Goal: Task Accomplishment & Management: Complete application form

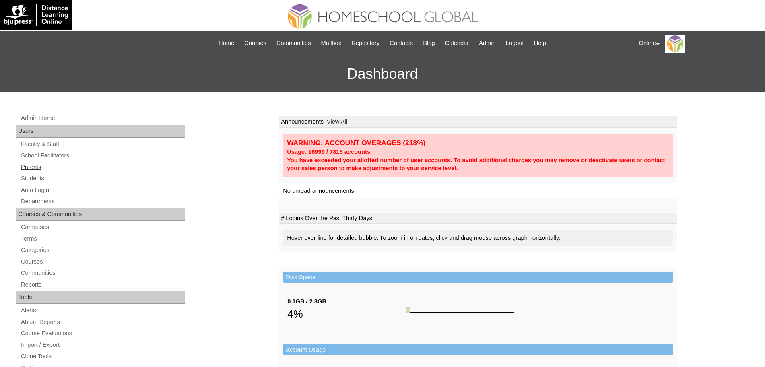
click at [38, 169] on link "Parents" at bounding box center [102, 167] width 165 height 10
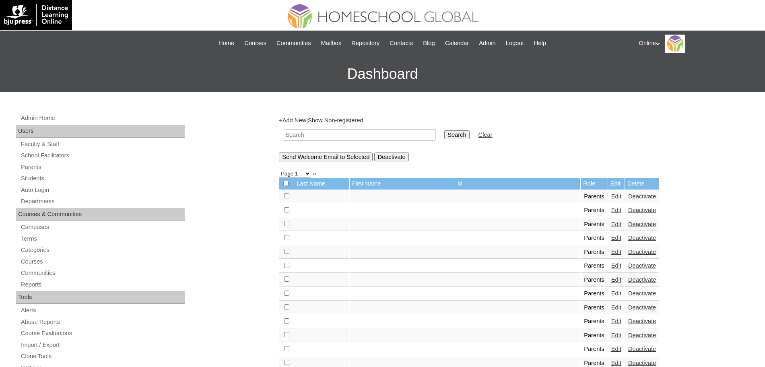
click at [376, 132] on input "text" at bounding box center [360, 135] width 152 height 11
type input "cadayano"
click at [444, 130] on input "Search" at bounding box center [456, 134] width 25 height 9
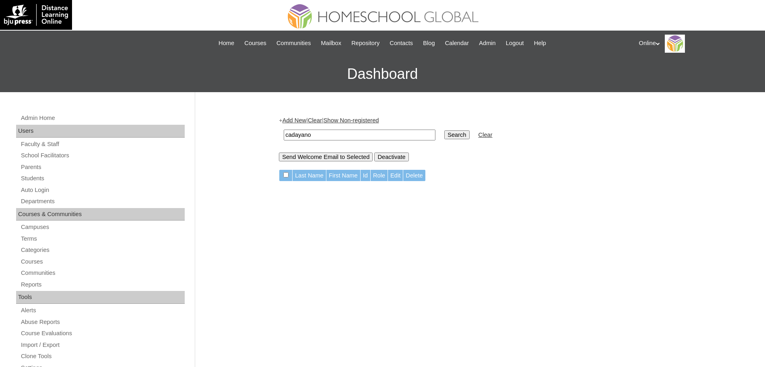
click at [376, 132] on input "cadayano" at bounding box center [360, 135] width 152 height 11
type input "[PERSON_NAME]"
click at [444, 130] on input "Search" at bounding box center [456, 134] width 25 height 9
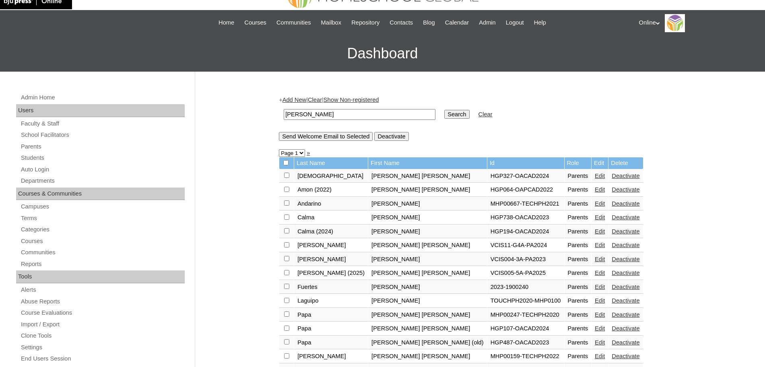
scroll to position [8, 0]
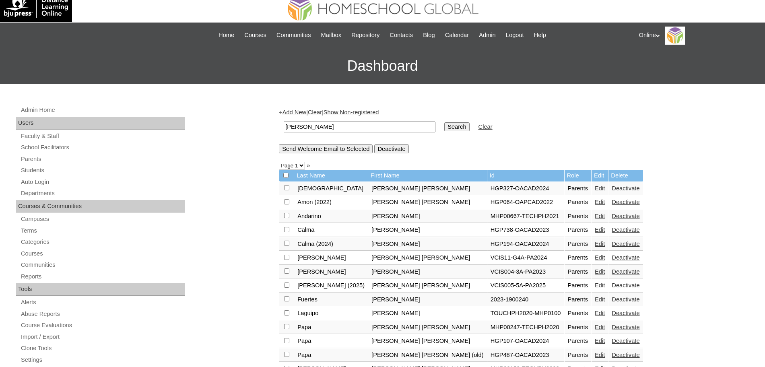
click at [342, 126] on input "[PERSON_NAME]" at bounding box center [360, 126] width 152 height 11
type input "cadayona"
click at [444, 122] on input "Search" at bounding box center [456, 126] width 25 height 9
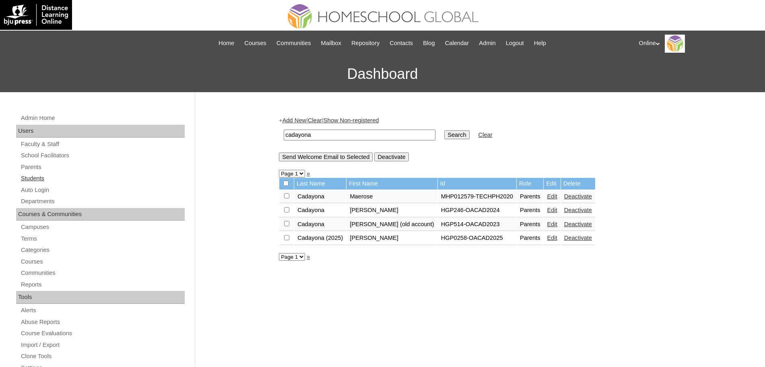
click at [30, 175] on link "Students" at bounding box center [102, 178] width 165 height 10
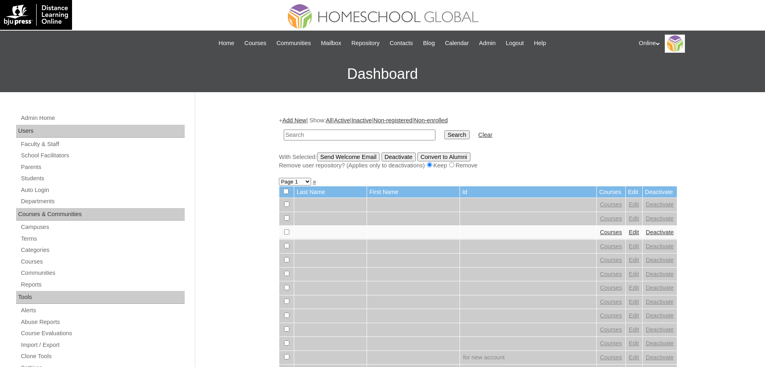
click at [301, 118] on link "Add New" at bounding box center [294, 120] width 24 height 6
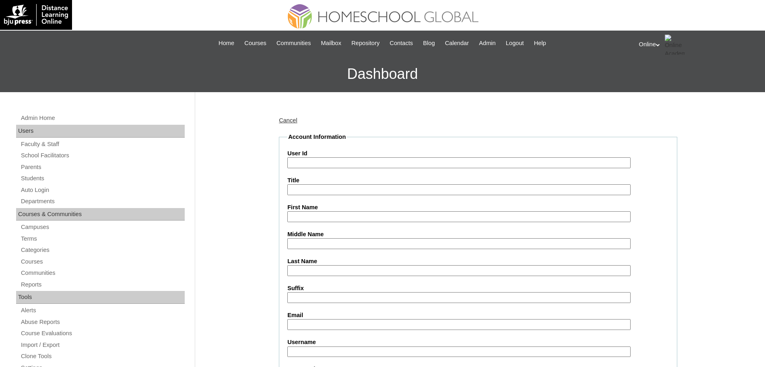
click at [349, 164] on input "User Id" at bounding box center [458, 162] width 343 height 11
paste input "HG312OACAD2025"
type input "HG312OACAD2025"
click at [327, 215] on input "First Name" at bounding box center [458, 216] width 343 height 11
paste input "GIANNA MARIA"
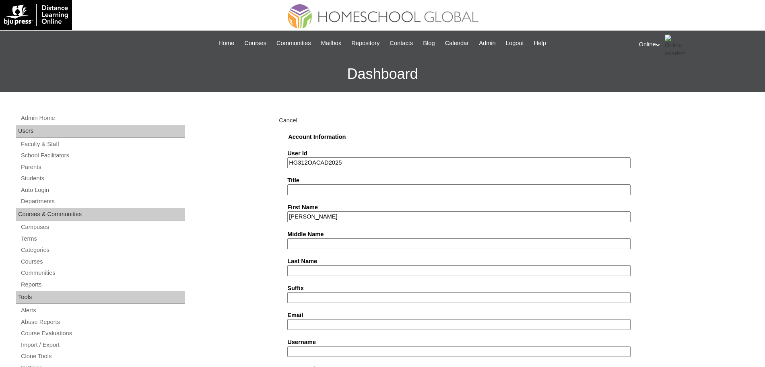
drag, startPoint x: 341, startPoint y: 217, endPoint x: 159, endPoint y: 214, distance: 181.4
type input "Gianna Maria"
type input "Yong"
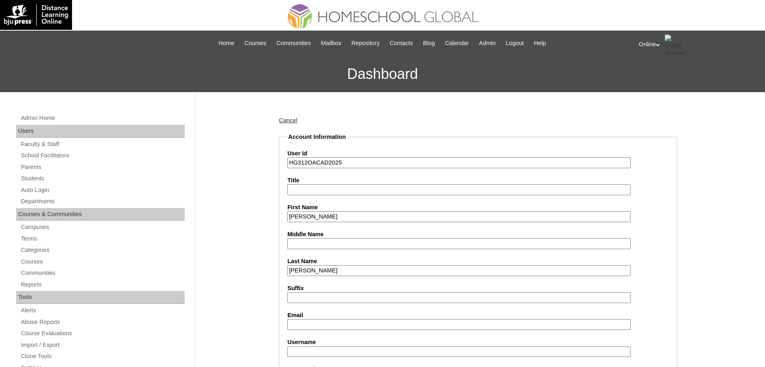
click at [362, 244] on input "Middle Name" at bounding box center [458, 243] width 343 height 11
type input "Cadayona"
drag, startPoint x: 204, startPoint y: 241, endPoint x: 210, endPoint y: 239, distance: 6.4
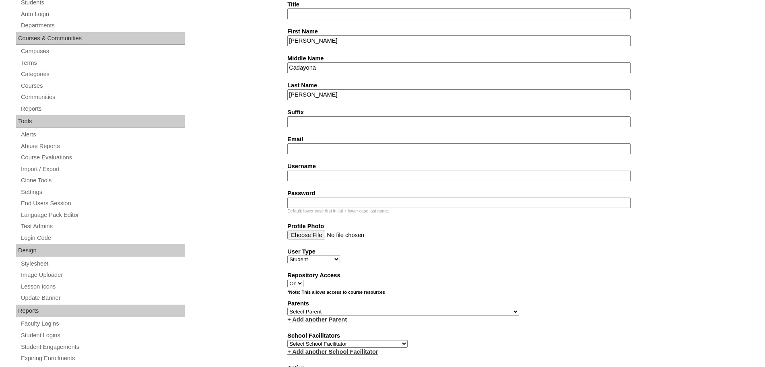
scroll to position [177, 0]
click at [323, 149] on input "Email" at bounding box center [458, 147] width 343 height 11
paste input "sheng.cadayona@gmail.com"
type input "sheng.cadayona@gmail.com"
click at [321, 170] on div "Username" at bounding box center [477, 170] width 381 height 19
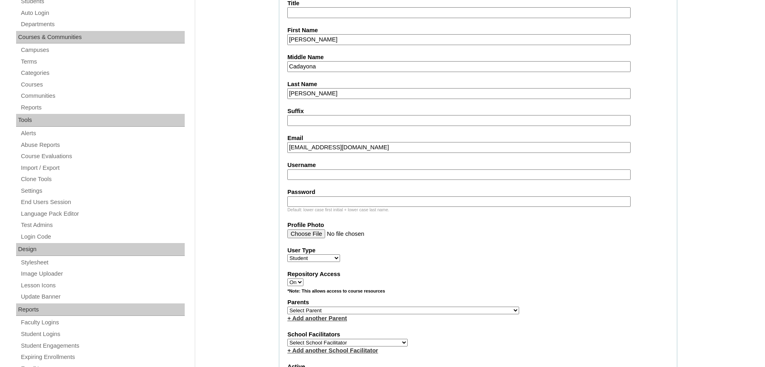
click at [318, 176] on input "Username" at bounding box center [458, 174] width 343 height 11
paste input "gianna.yong2025"
type input "gianna.yong2025"
click at [320, 200] on input "Password" at bounding box center [458, 201] width 343 height 11
paste input "KmHtR"
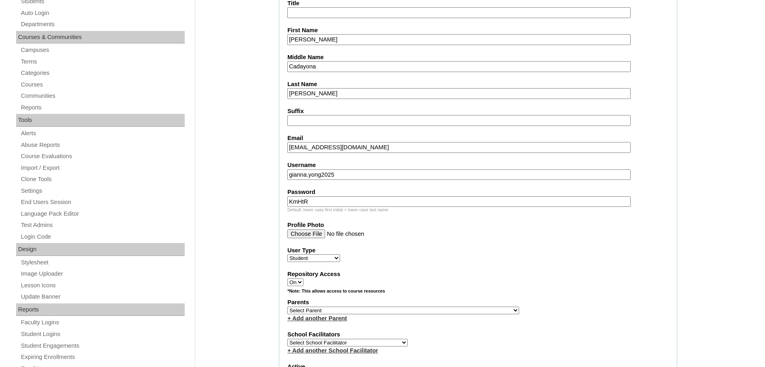
type input "KmHtR"
click at [471, 245] on fieldset "Account Information User Id HG312OACAD2025 Title First Name Gianna Maria Middle…" at bounding box center [478, 281] width 398 height 650
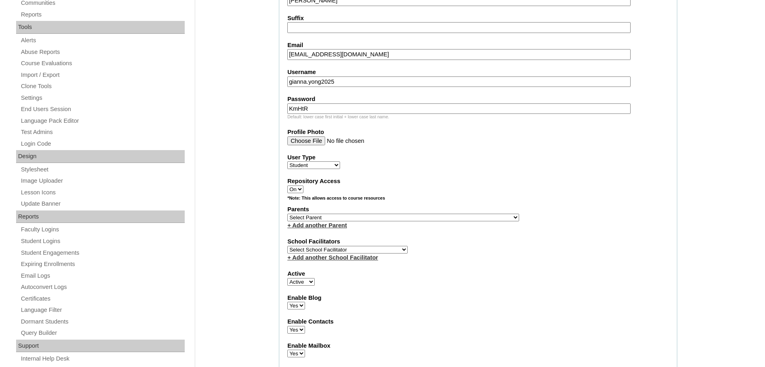
scroll to position [277, 0]
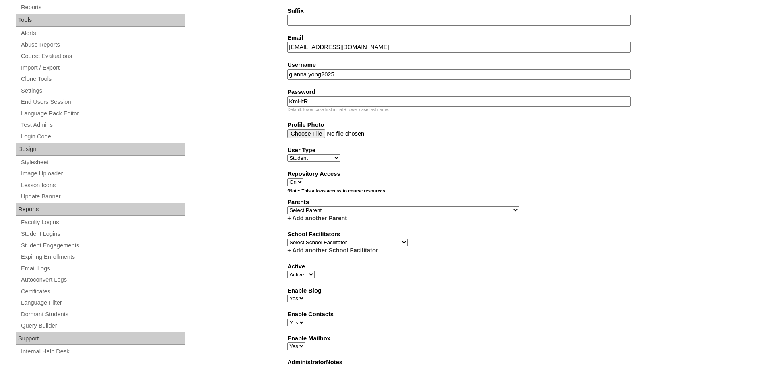
click at [329, 246] on select "Select School Facilitator Norman Añain Ruffa Abadijas Mary Abella Gloryfe Abion…" at bounding box center [347, 243] width 120 height 8
select select "32656"
click at [287, 244] on select "Select School Facilitator Norman Añain Ruffa Abadijas Mary Abella Gloryfe Abion…" at bounding box center [347, 243] width 120 height 8
click at [364, 214] on select "Select Parent , , , , , , , , , , , , , , , , , , , , , , , , , , , , , , , , ,…" at bounding box center [403, 210] width 232 height 8
select select "44138"
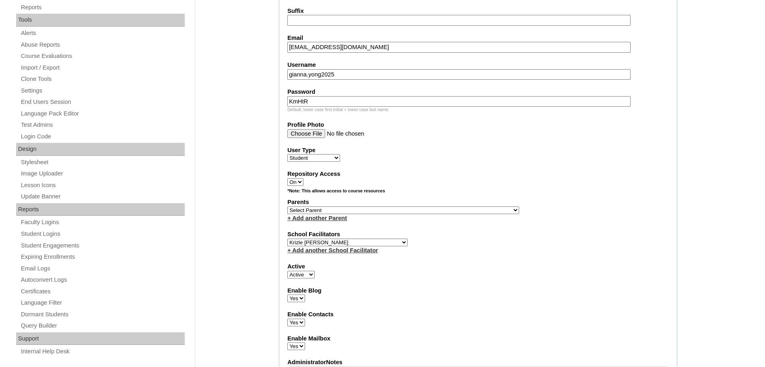
click at [287, 210] on select "Select Parent , , , , , , , , , , , , , , , , , , , , , , , , , , , , , , , , ,…" at bounding box center [403, 210] width 232 height 8
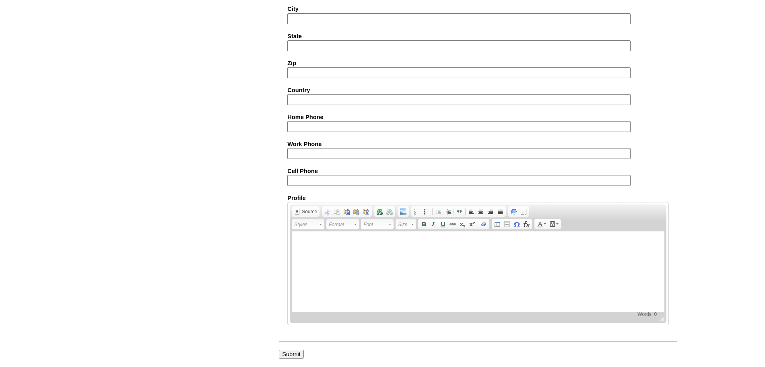
scroll to position [873, 0]
click at [303, 354] on input "Submit" at bounding box center [291, 354] width 25 height 9
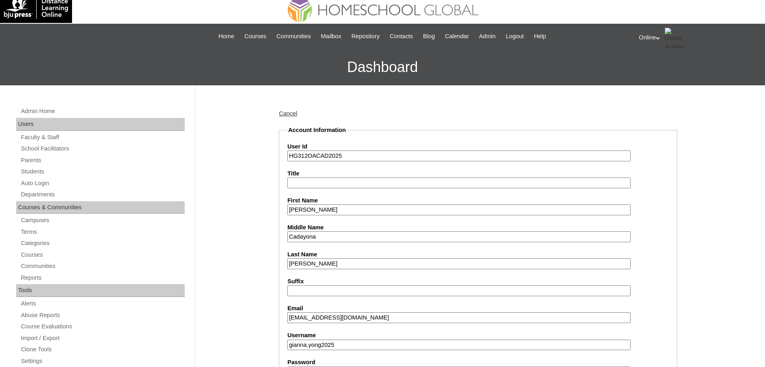
scroll to position [0, 0]
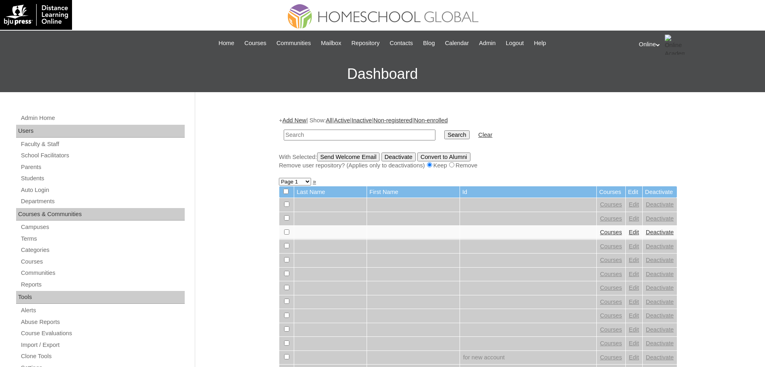
click at [390, 133] on input "text" at bounding box center [360, 135] width 152 height 11
type input "yong"
click at [444, 130] on input "Search" at bounding box center [456, 134] width 25 height 9
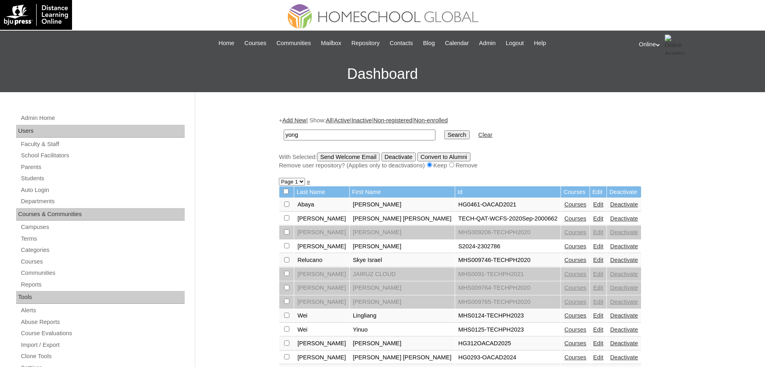
click at [564, 346] on link "Courses" at bounding box center [575, 343] width 22 height 6
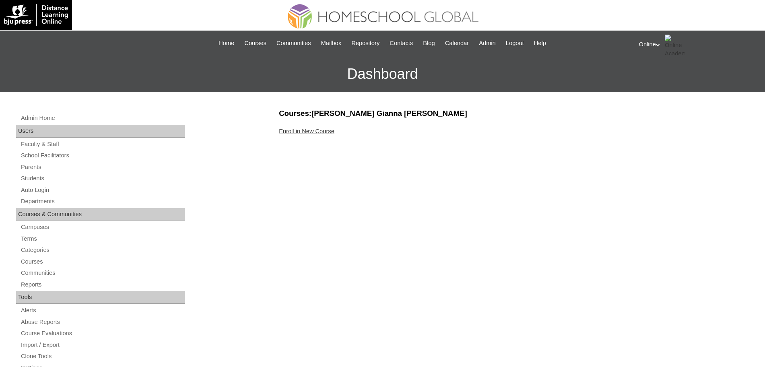
click at [307, 130] on link "Enroll in New Course" at bounding box center [307, 131] width 56 height 6
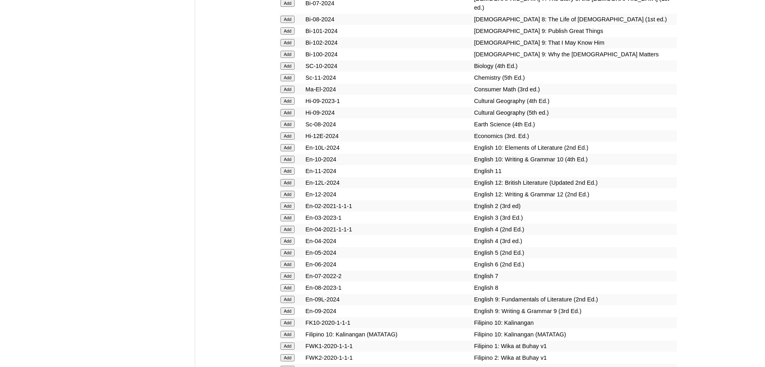
scroll to position [2110, 0]
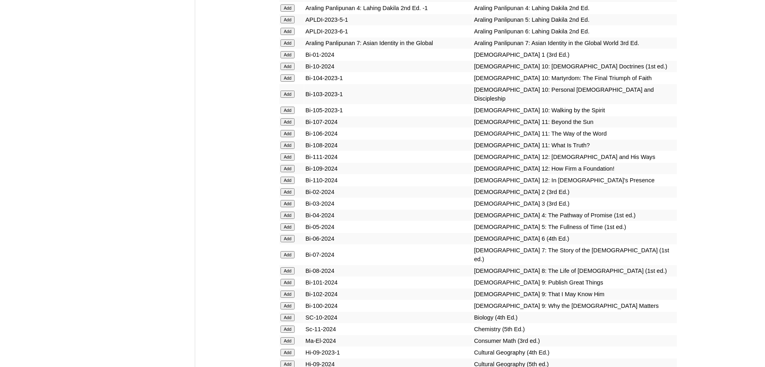
click at [291, 58] on input "Add" at bounding box center [287, 54] width 14 height 7
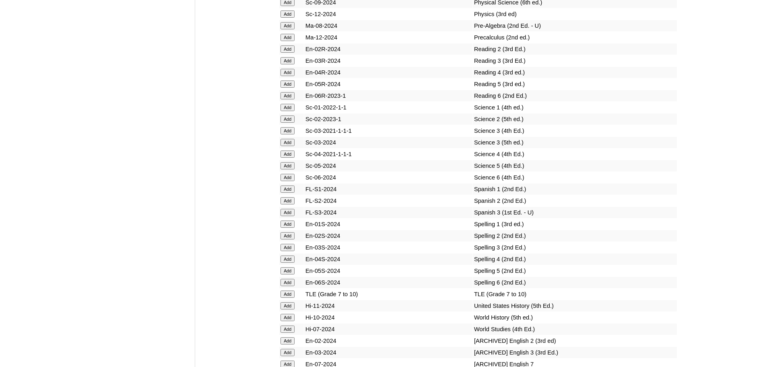
scroll to position [3116, 0]
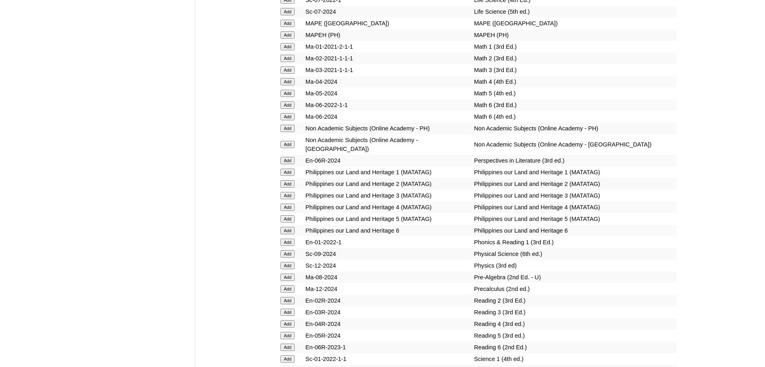
click at [283, 246] on input "Add" at bounding box center [287, 242] width 14 height 7
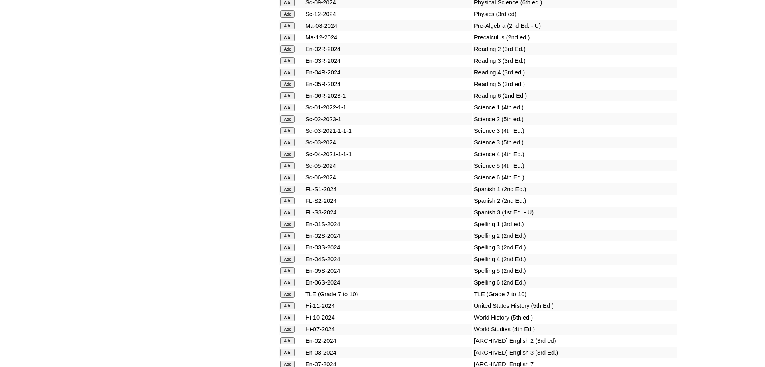
click at [283, 228] on input "Add" at bounding box center [287, 223] width 14 height 7
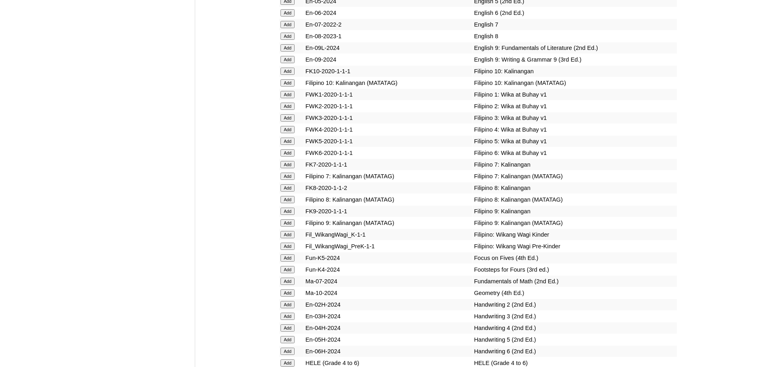
scroll to position [2865, 0]
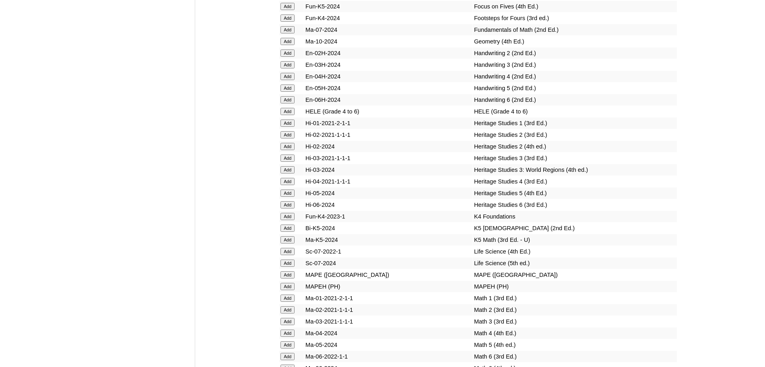
click at [288, 302] on input "Add" at bounding box center [287, 297] width 14 height 7
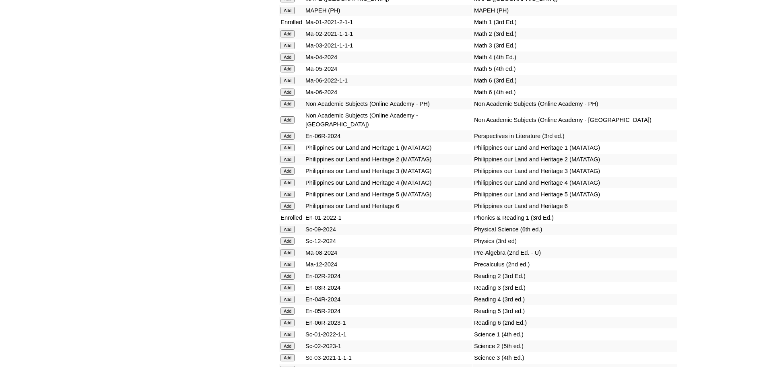
scroll to position [3138, 0]
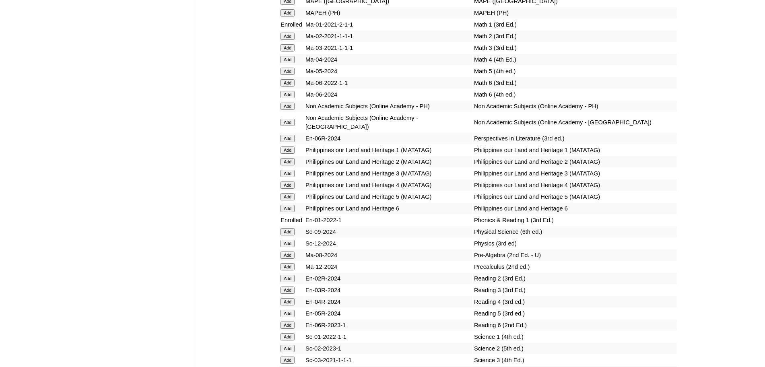
click at [290, 340] on input "Add" at bounding box center [287, 336] width 14 height 7
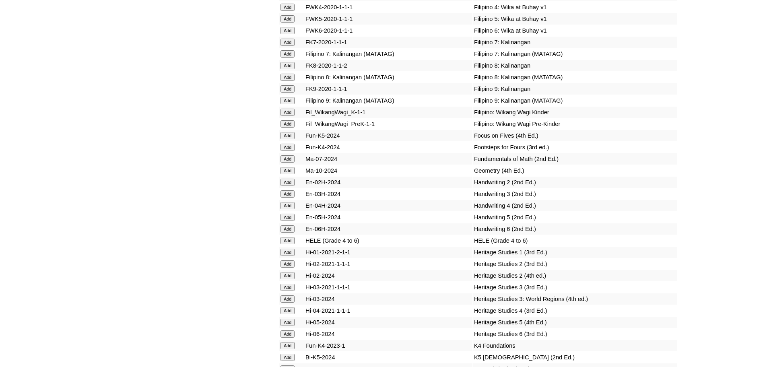
scroll to position [2736, 0]
click at [288, 255] on input "Add" at bounding box center [287, 251] width 14 height 7
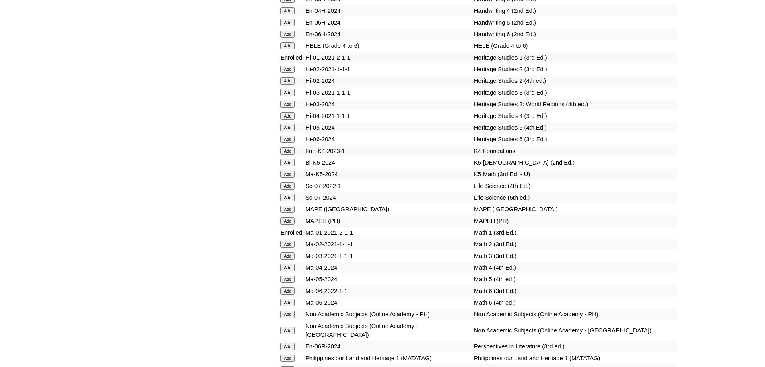
scroll to position [2929, 0]
click at [290, 335] on input "Add" at bounding box center [287, 330] width 14 height 7
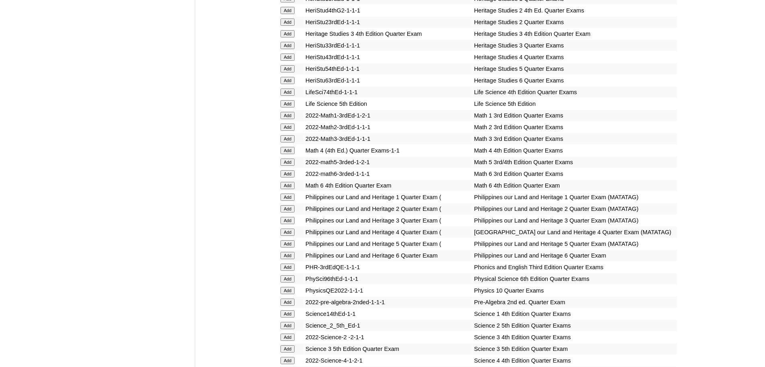
scroll to position [1447, 0]
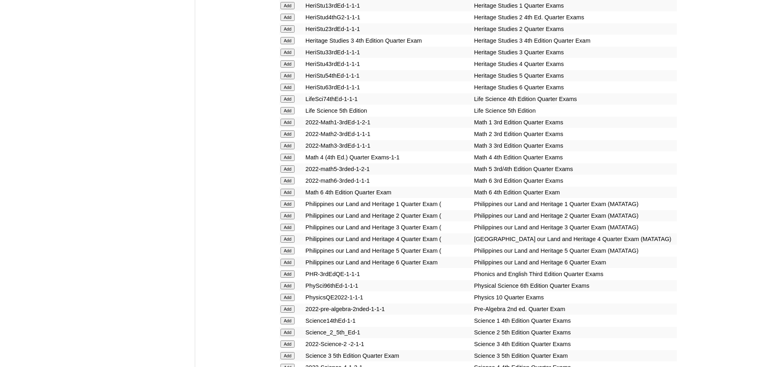
click at [290, 278] on input "Add" at bounding box center [287, 273] width 14 height 7
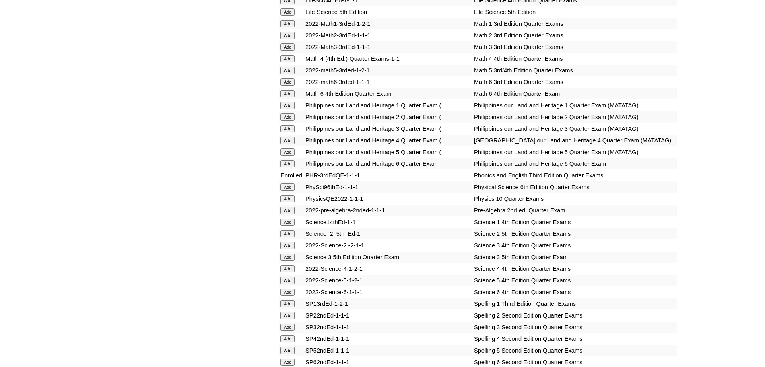
scroll to position [1545, 0]
click at [284, 308] on input "Add" at bounding box center [287, 304] width 14 height 7
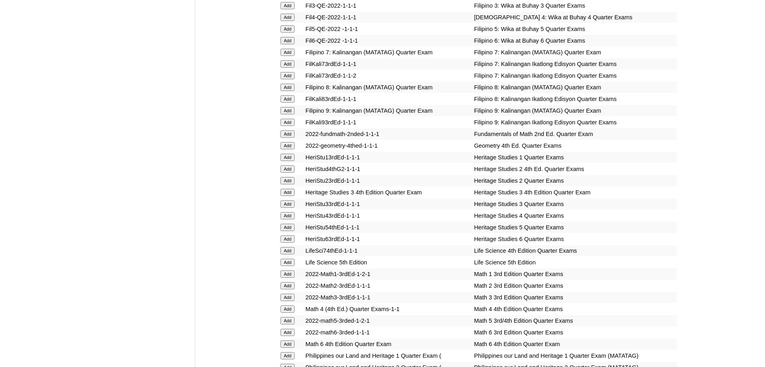
scroll to position [1308, 0]
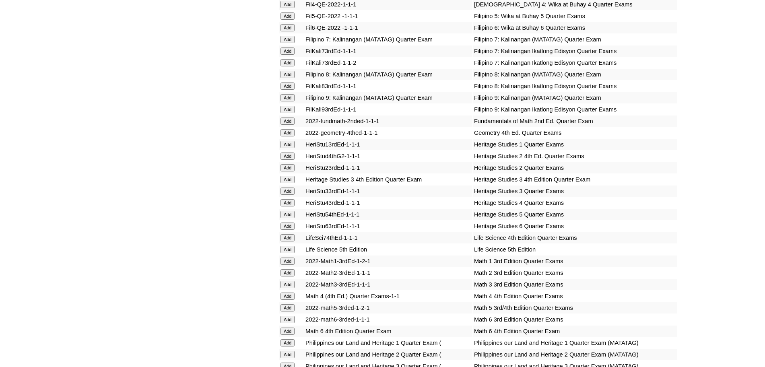
click at [285, 265] on input "Add" at bounding box center [287, 260] width 14 height 7
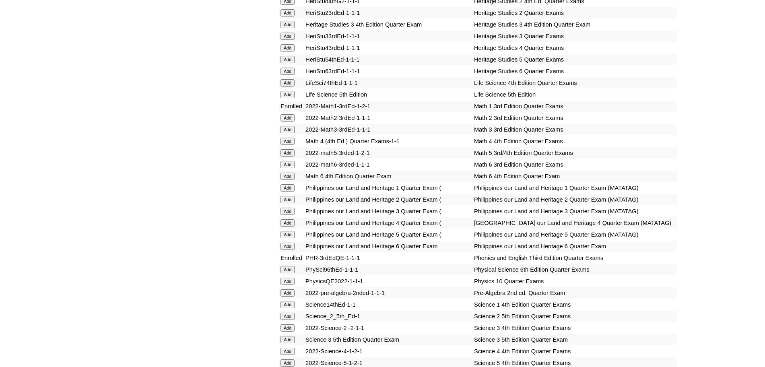
scroll to position [1463, 0]
click at [291, 309] on input "Add" at bounding box center [287, 304] width 14 height 7
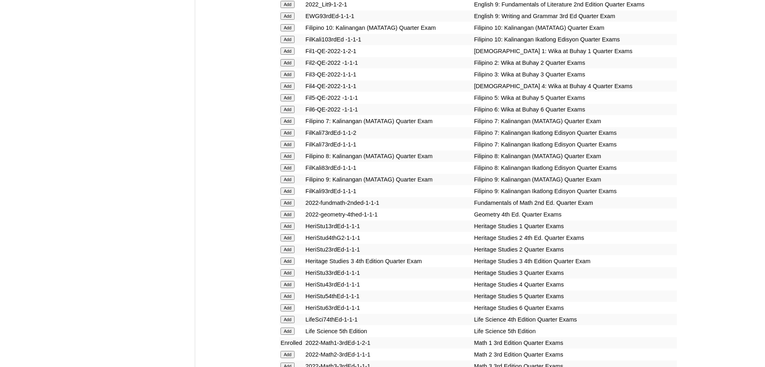
scroll to position [1227, 0]
click at [288, 229] on input "Add" at bounding box center [287, 225] width 14 height 7
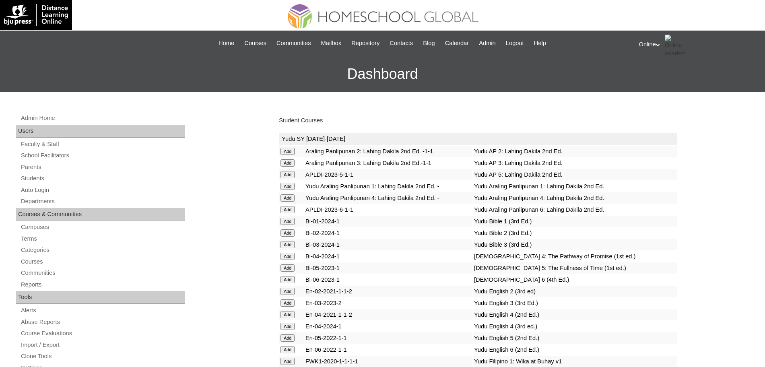
click at [305, 121] on link "Student Courses" at bounding box center [301, 120] width 44 height 6
